Goal: Information Seeking & Learning: Learn about a topic

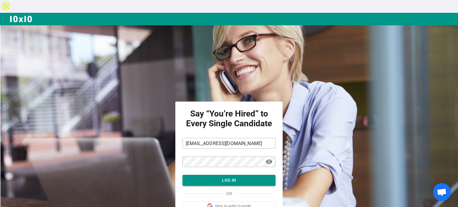
scroll to position [27, 0]
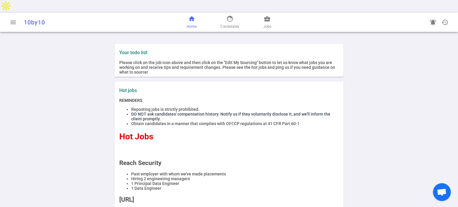
click at [196, 15] on link "home Home" at bounding box center [192, 22] width 10 height 14
click at [20, 16] on div "menu 10by10" at bounding box center [81, 22] width 148 height 12
click at [10, 19] on span "menu" at bounding box center [13, 22] width 7 height 7
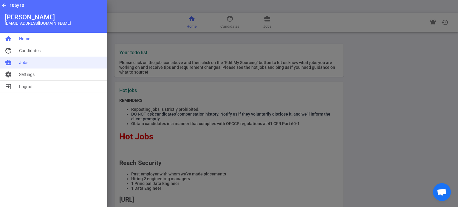
click at [35, 62] on li "business_center Jobs" at bounding box center [53, 63] width 107 height 12
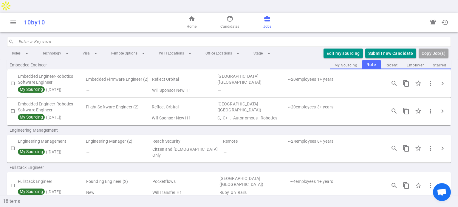
scroll to position [209, 0]
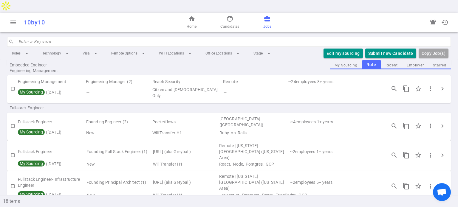
click at [148, 173] on td "Founding Principal Architect (1)" at bounding box center [119, 182] width 66 height 18
click at [439, 183] on span "chevron_right" at bounding box center [442, 186] width 7 height 7
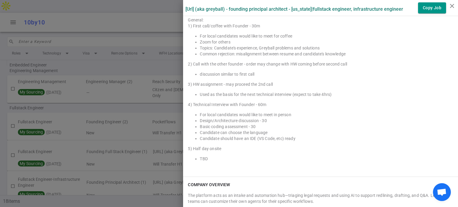
scroll to position [874, 0]
